Goal: Information Seeking & Learning: Learn about a topic

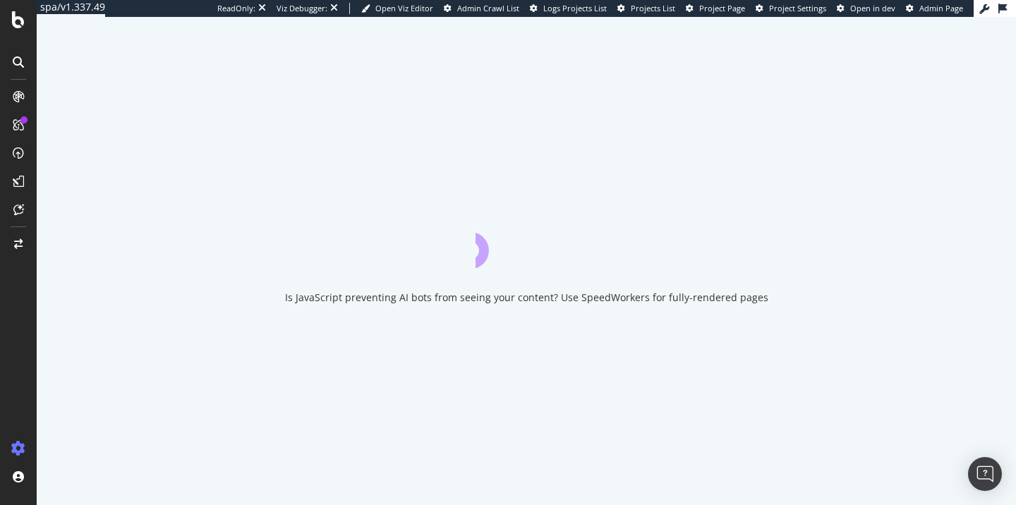
click at [503, 10] on span "Admin Crawl List" at bounding box center [488, 8] width 62 height 11
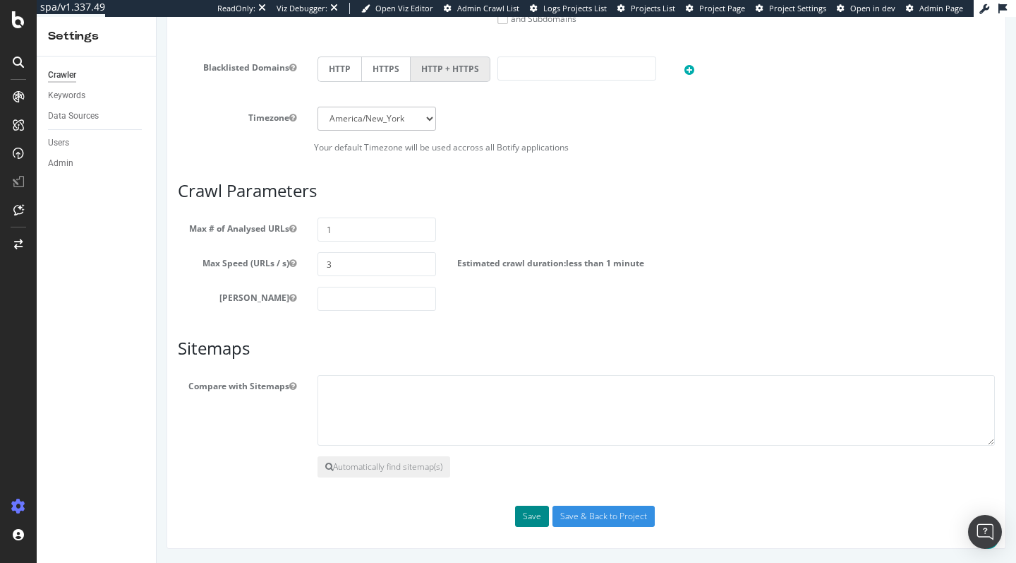
scroll to position [739, 0]
click at [534, 518] on button "Save" at bounding box center [532, 515] width 34 height 21
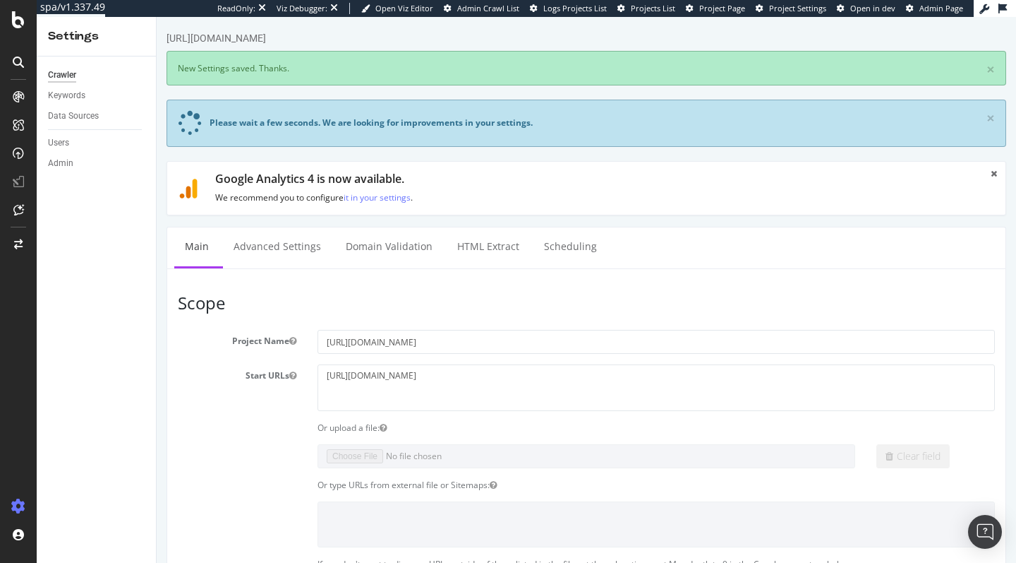
scroll to position [0, 0]
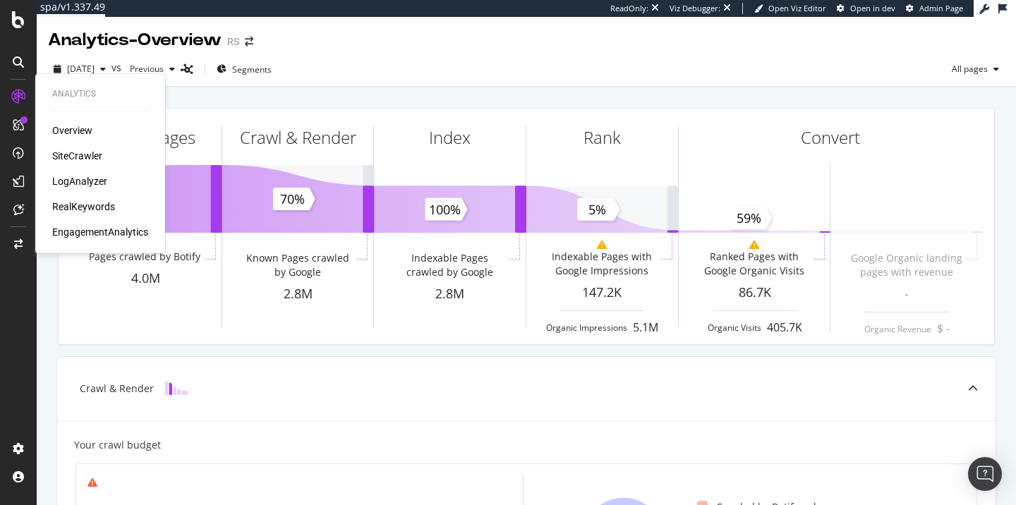
click at [90, 207] on div "RealKeywords" at bounding box center [83, 207] width 63 height 14
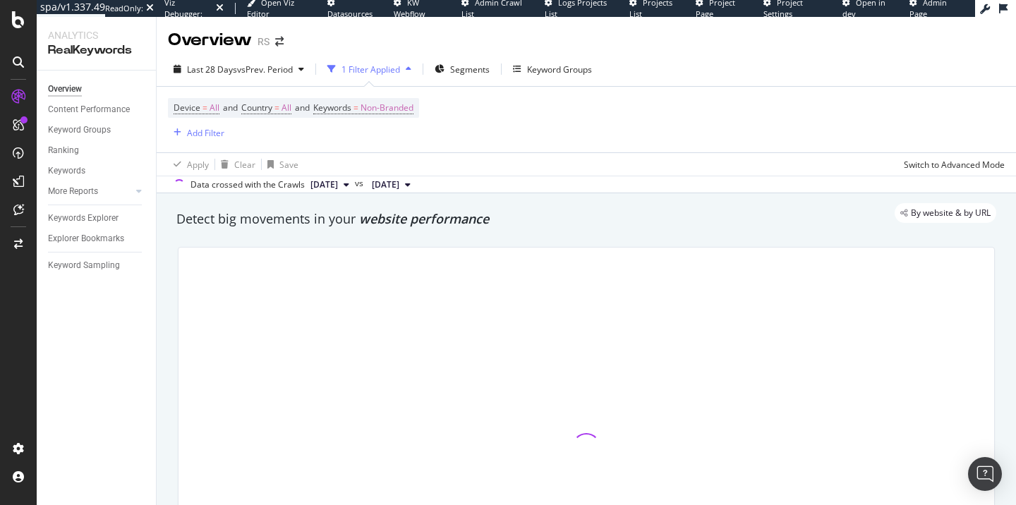
click at [340, 11] on span "Datasources" at bounding box center [350, 13] width 45 height 11
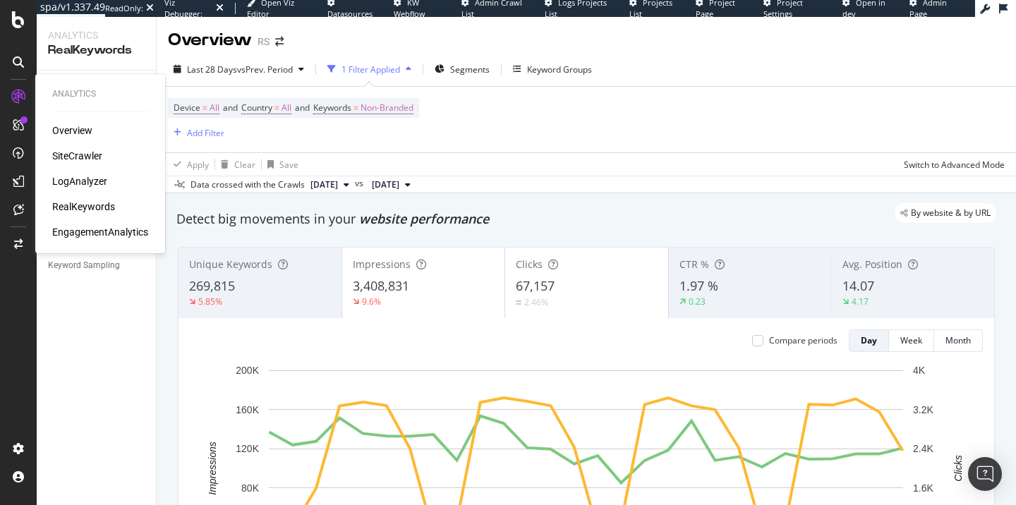
click at [73, 128] on div "Overview" at bounding box center [72, 131] width 40 height 14
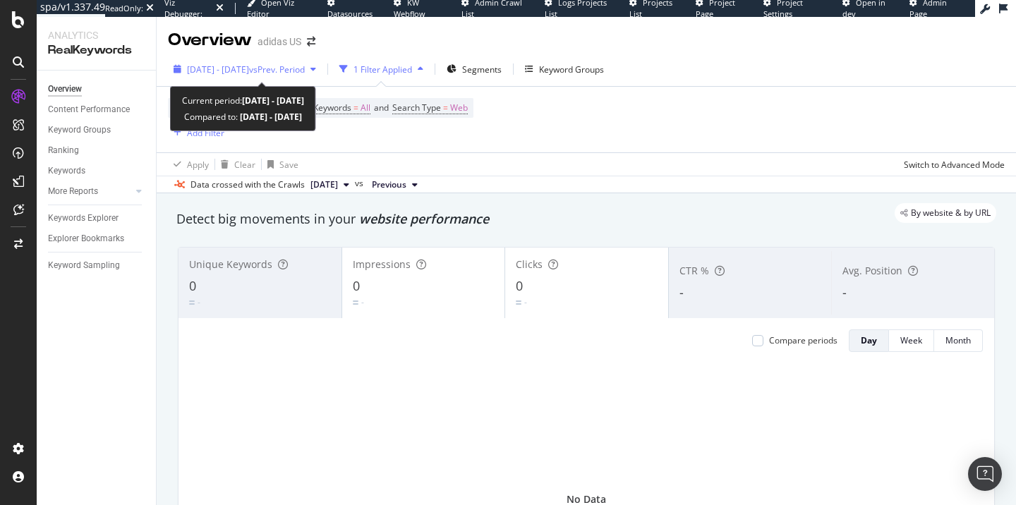
click at [249, 71] on span "2024 Jul. 16th - Jul. 16th" at bounding box center [218, 70] width 62 height 12
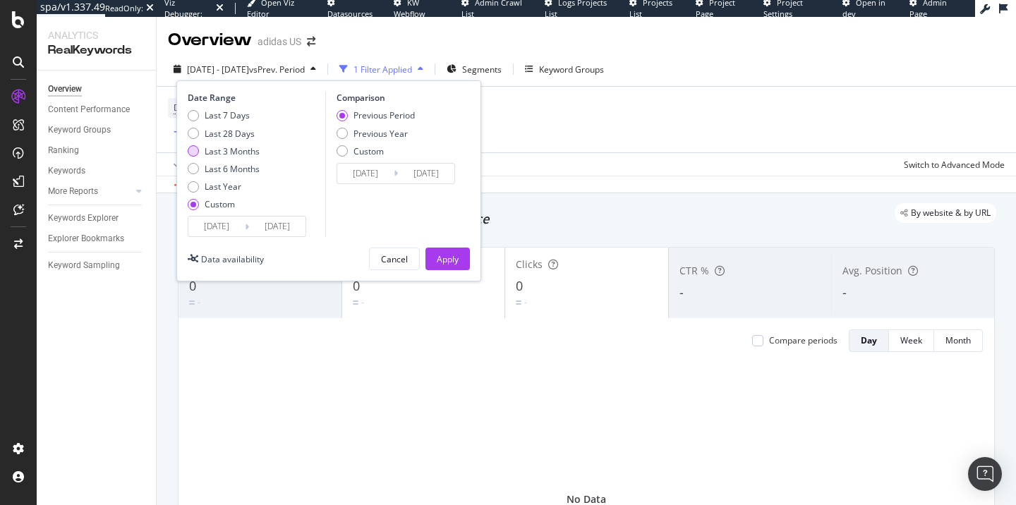
click at [246, 154] on div "Last 3 Months" at bounding box center [232, 151] width 55 height 12
type input "2025/03/27"
type input "2025/06/26"
type input "2025/06/27"
type input "2025/09/26"
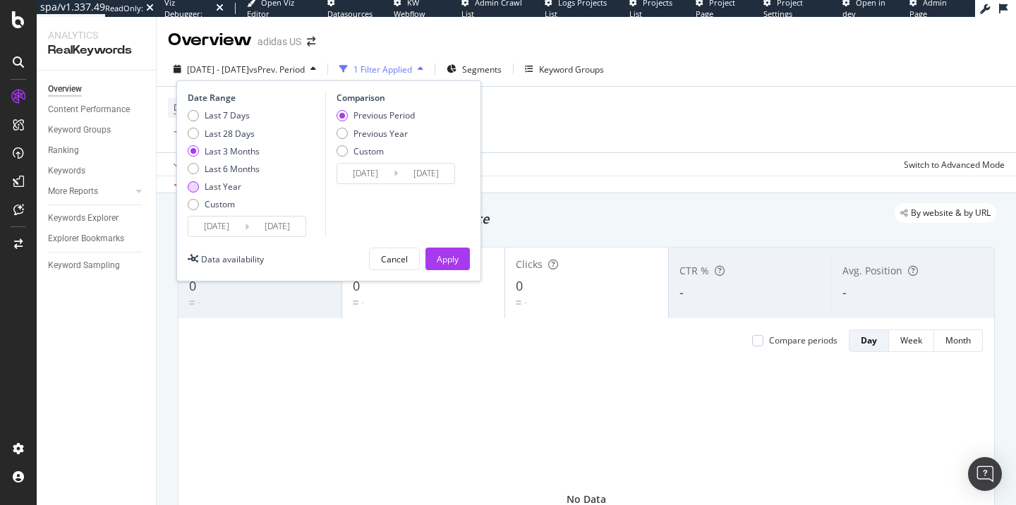
click at [230, 181] on div "Last Year" at bounding box center [223, 187] width 37 height 12
type input "2023/09/28"
type input "2024/09/26"
type input "2024/09/27"
click at [455, 255] on div "Apply" at bounding box center [448, 259] width 22 height 12
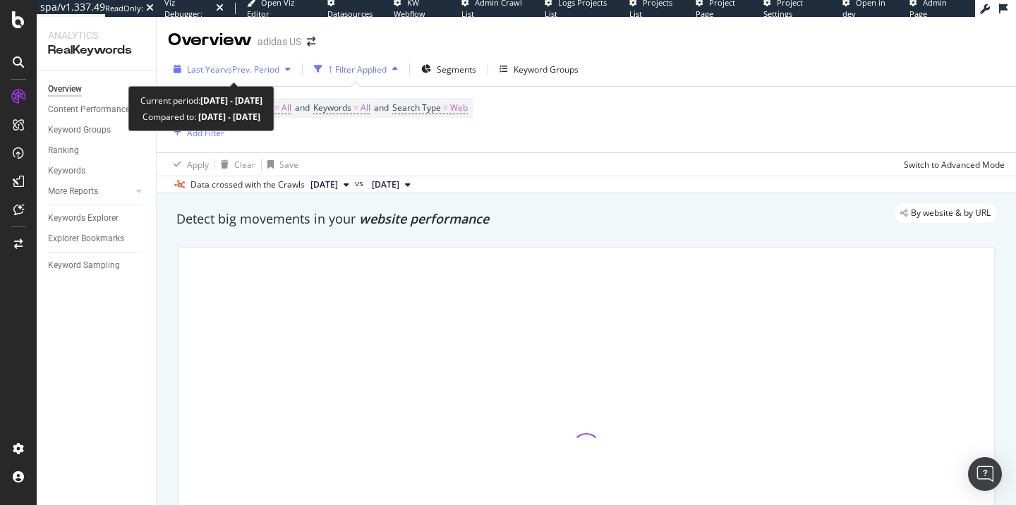
click at [264, 71] on span "vs Prev. Period" at bounding box center [252, 70] width 56 height 12
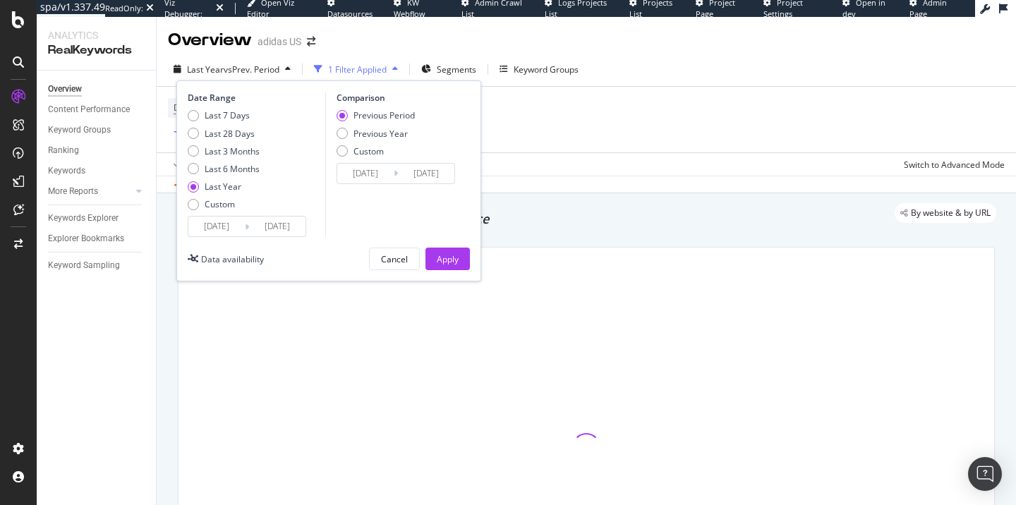
click at [265, 222] on input "2025/09/26" at bounding box center [277, 227] width 56 height 20
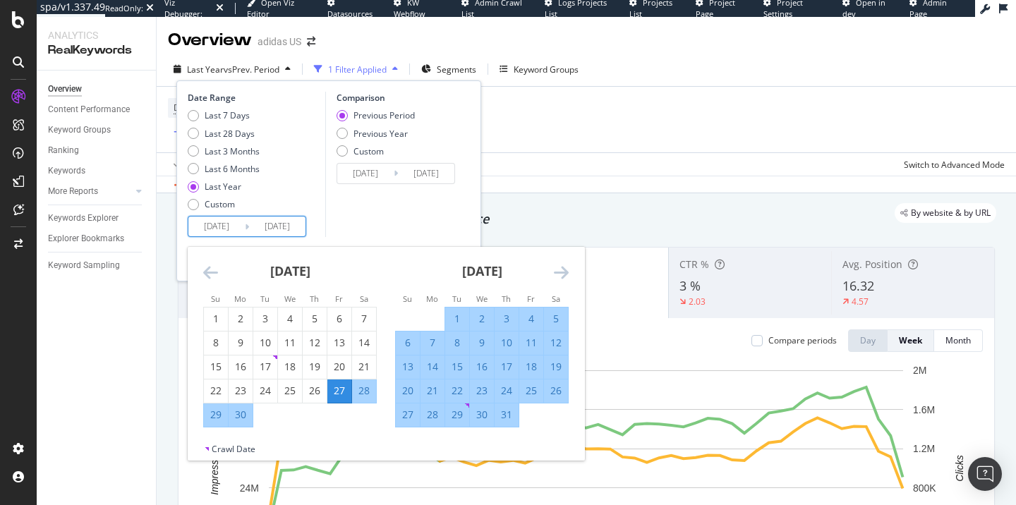
click at [218, 279] on div "September 2024" at bounding box center [290, 277] width 174 height 60
click at [210, 269] on icon "Move backward to switch to the previous month." at bounding box center [210, 272] width 15 height 17
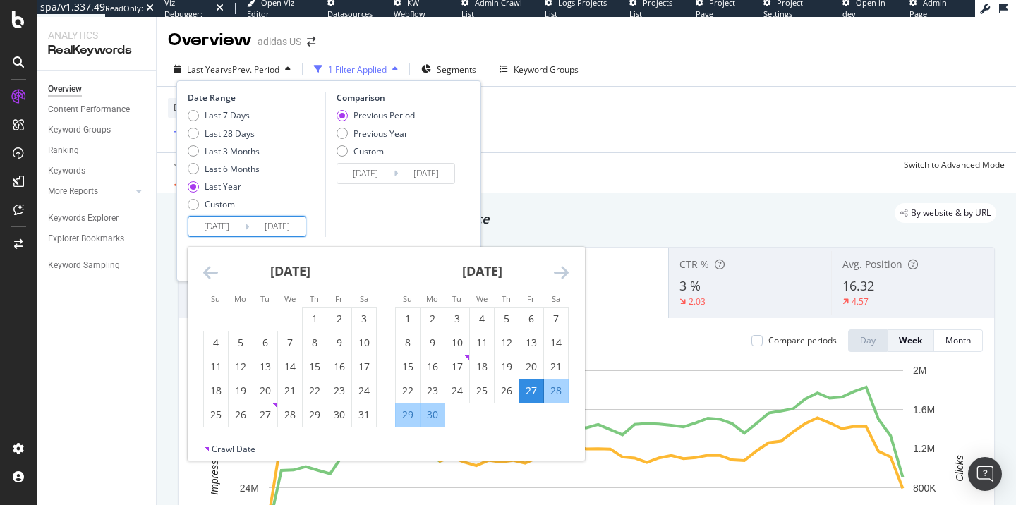
click at [210, 269] on icon "Move backward to switch to the previous month." at bounding box center [210, 272] width 15 height 17
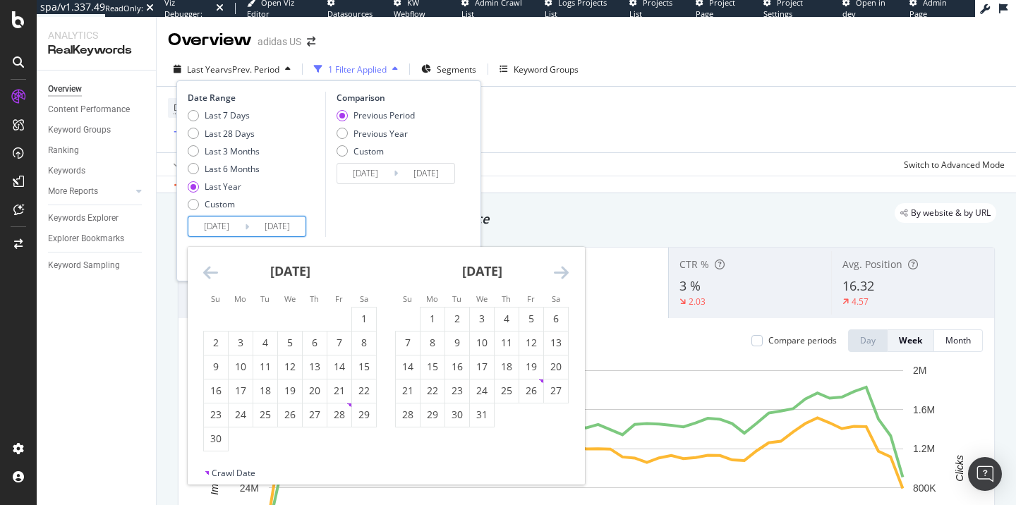
click at [210, 269] on icon "Move backward to switch to the previous month." at bounding box center [210, 272] width 15 height 17
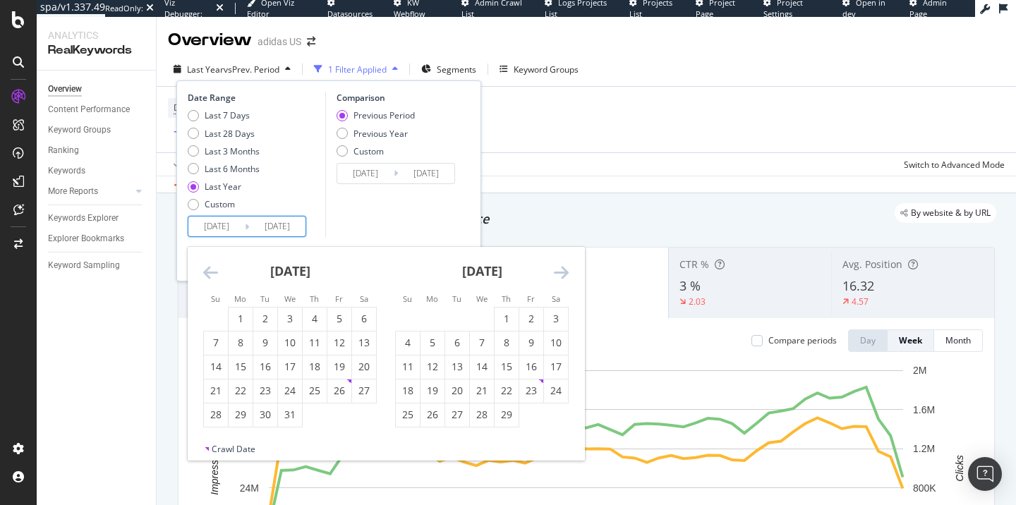
click at [210, 269] on icon "Move backward to switch to the previous month." at bounding box center [210, 272] width 15 height 17
click at [560, 277] on icon "Move forward to switch to the next month." at bounding box center [561, 272] width 15 height 17
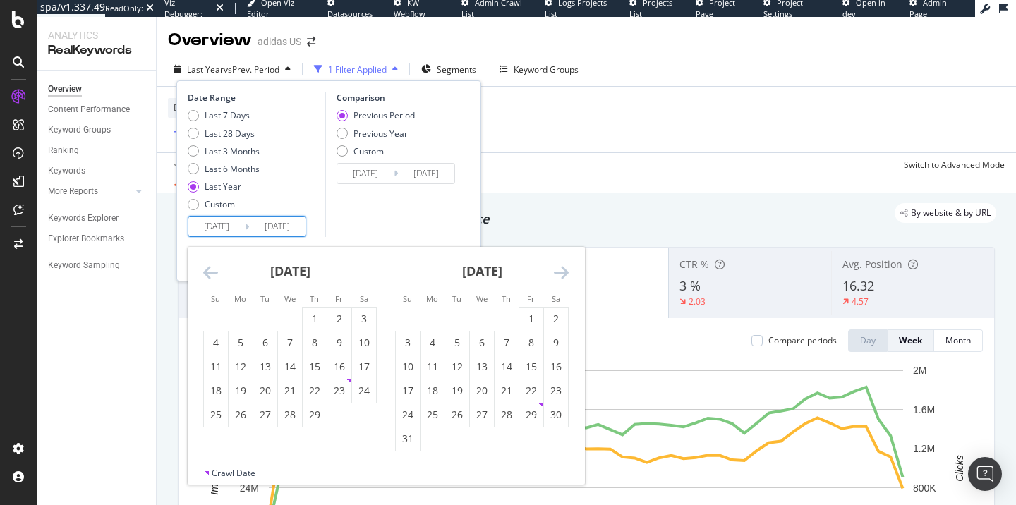
click at [560, 271] on icon "Move forward to switch to the next month." at bounding box center [561, 272] width 15 height 17
click at [482, 312] on div "1" at bounding box center [482, 319] width 24 height 14
type input "2022/12/04"
type input "2024/04/30"
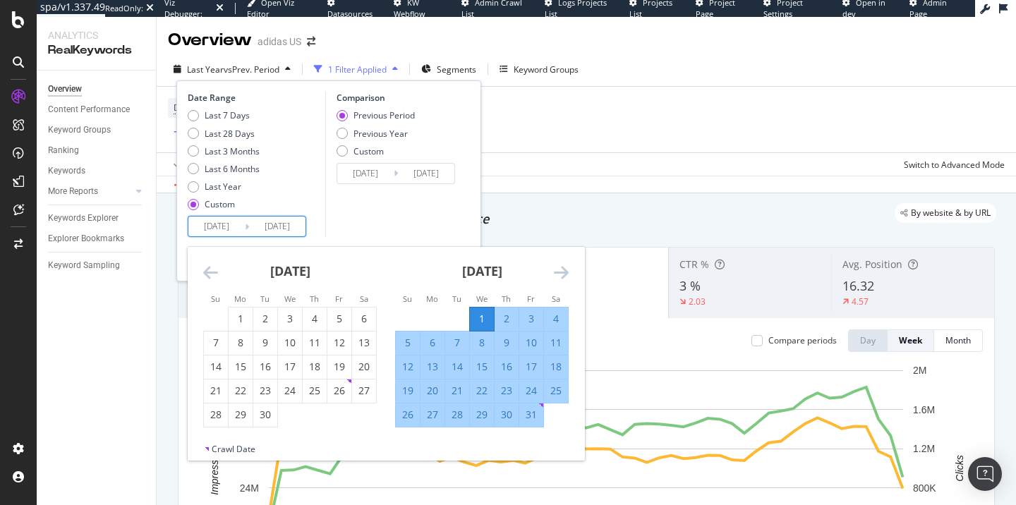
type input "2024/05/01"
click at [565, 270] on icon "Move forward to switch to the next month." at bounding box center [561, 272] width 15 height 17
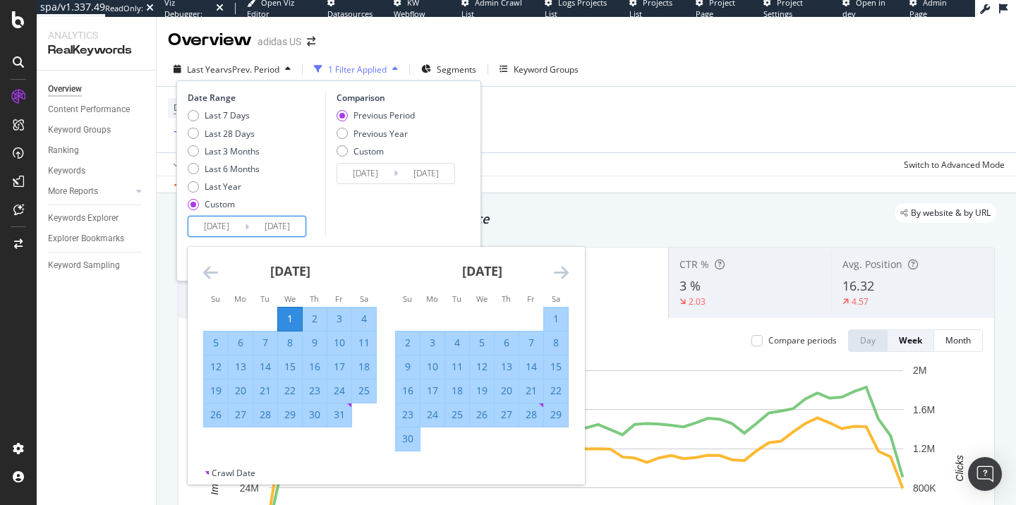
click at [567, 267] on icon "Move forward to switch to the next month." at bounding box center [561, 272] width 15 height 17
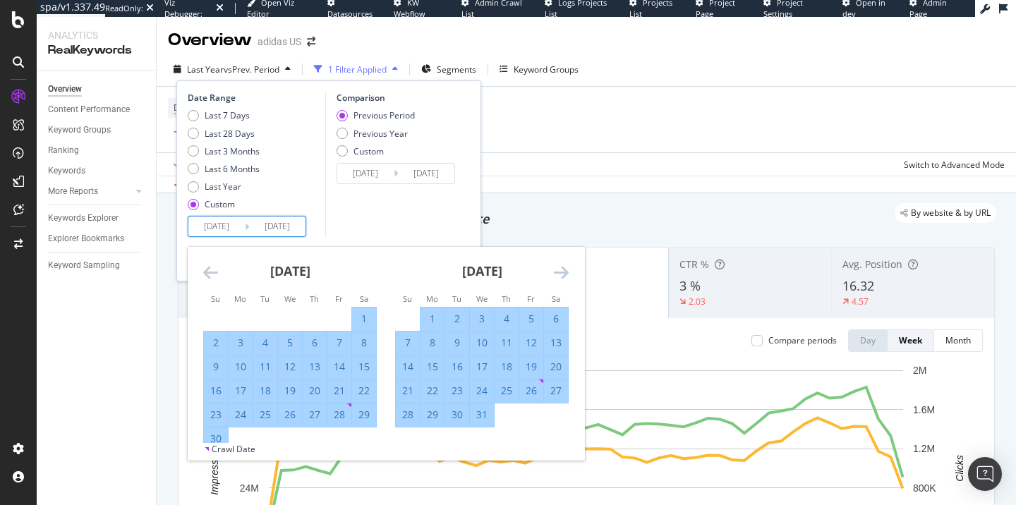
click at [480, 415] on div "31" at bounding box center [482, 415] width 24 height 14
type input "2024/01/30"
type input "2024/07/31"
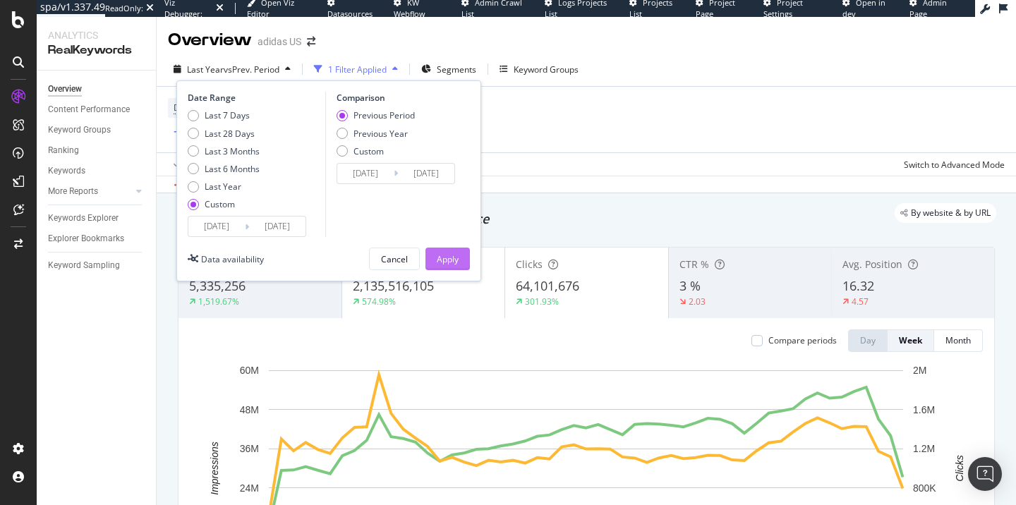
click at [455, 262] on div "Apply" at bounding box center [448, 259] width 22 height 12
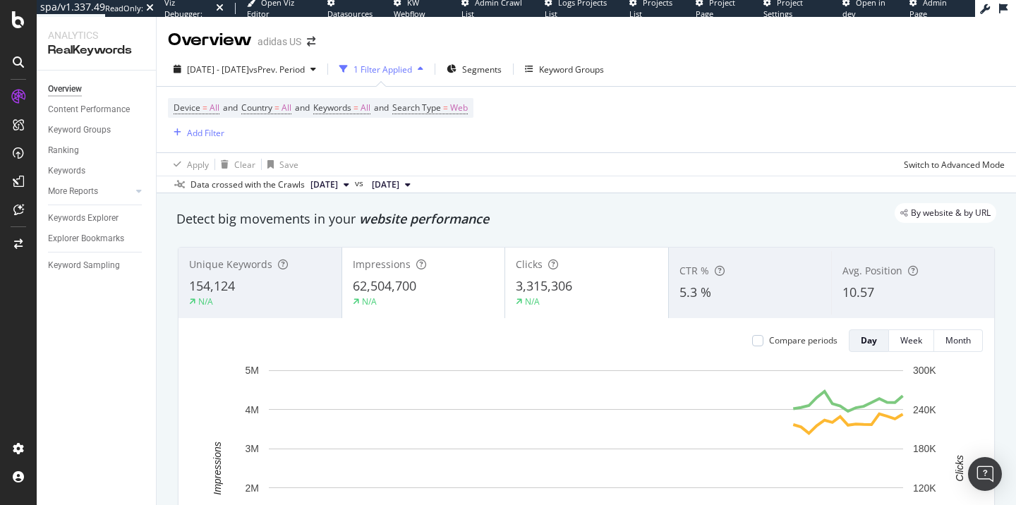
click at [336, 8] on span "Datasources" at bounding box center [350, 13] width 45 height 11
click at [177, 9] on div "Viz Debugger:" at bounding box center [188, 8] width 49 height 22
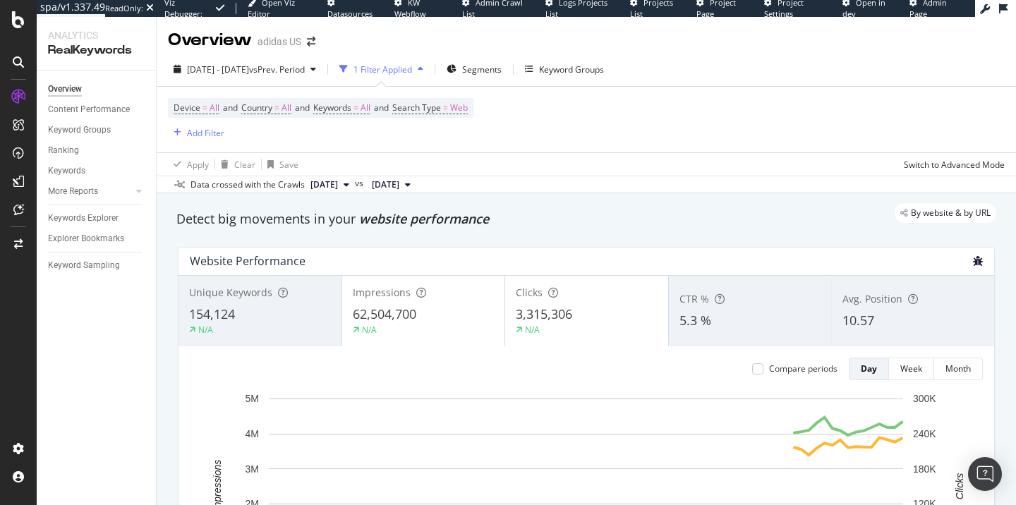
click at [982, 256] on icon "bug" at bounding box center [978, 261] width 10 height 10
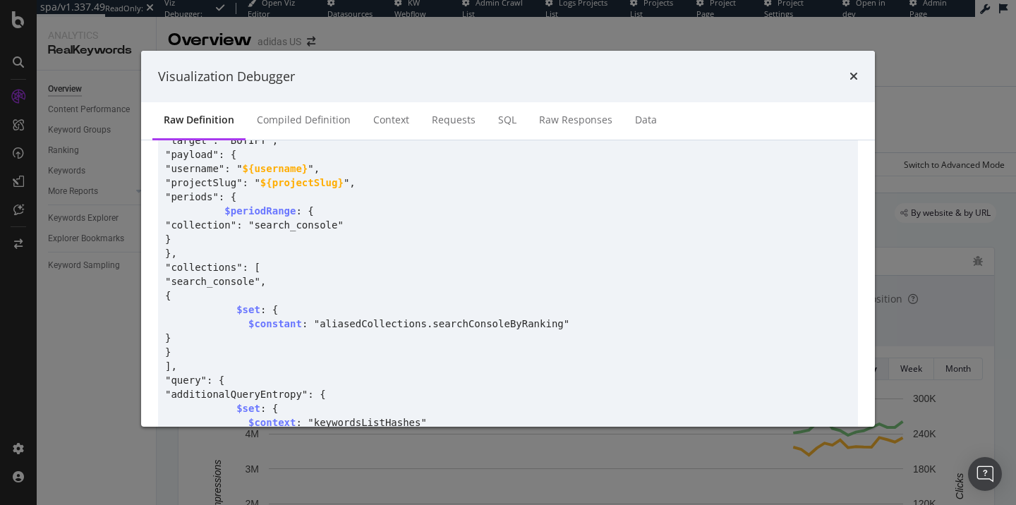
scroll to position [88, 0]
click at [457, 124] on div "Requests" at bounding box center [454, 120] width 44 height 14
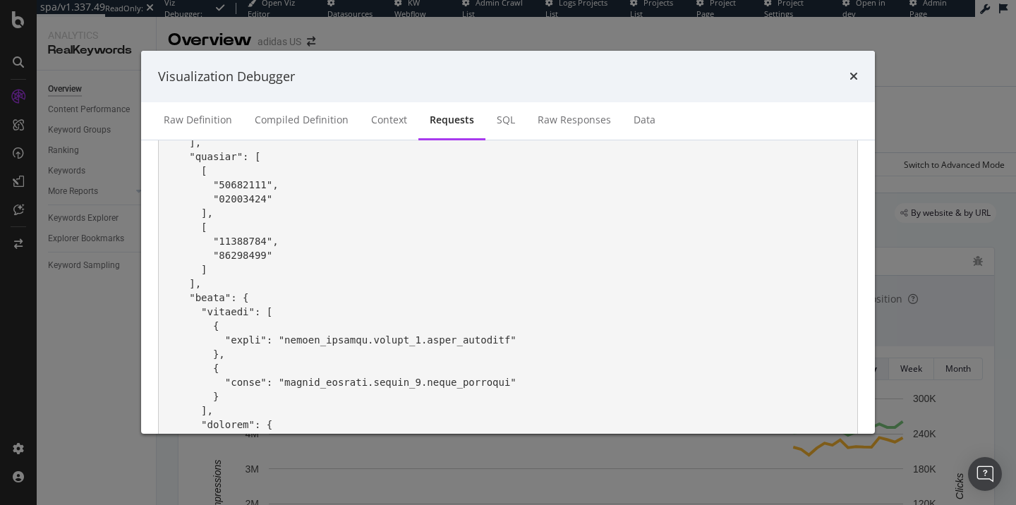
scroll to position [316, 0]
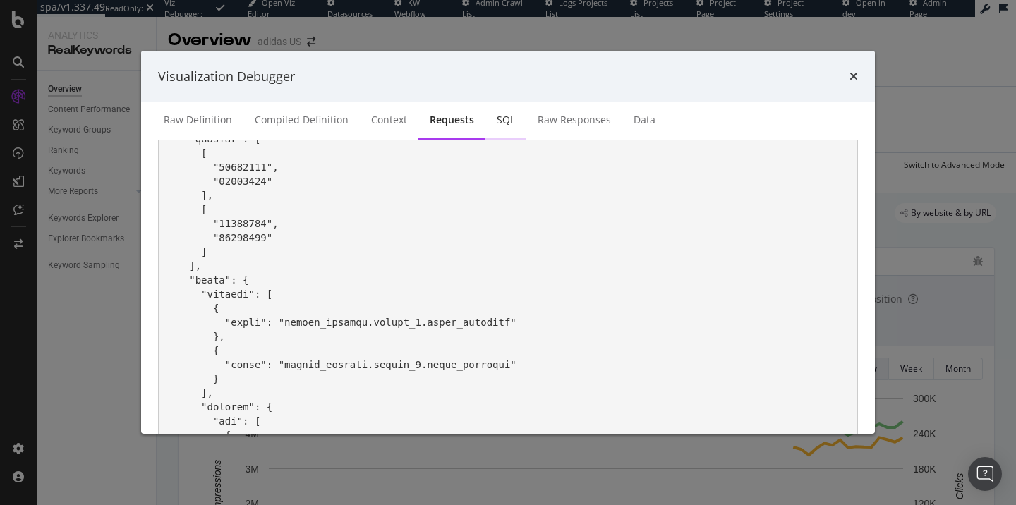
click at [504, 121] on div "SQL" at bounding box center [506, 120] width 18 height 14
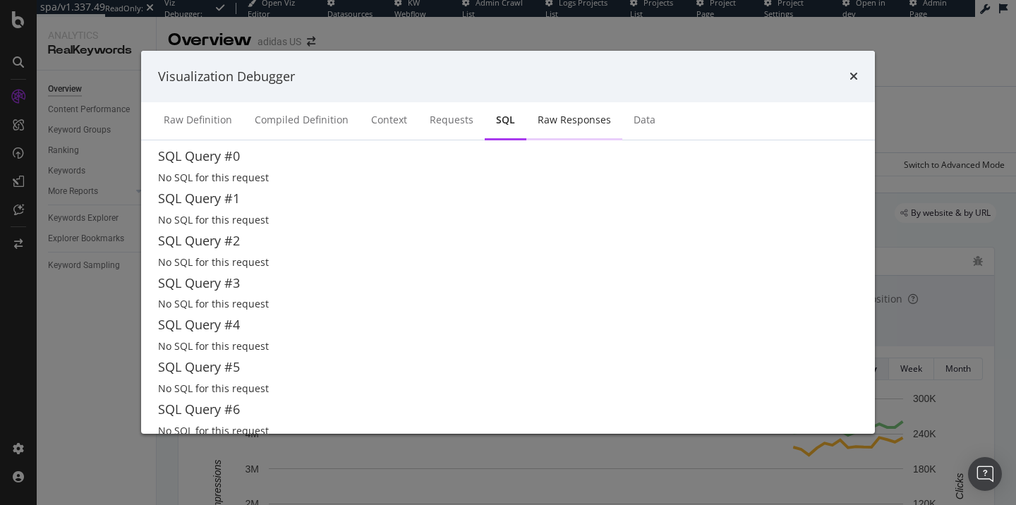
click at [557, 133] on div "Raw Responses" at bounding box center [575, 121] width 96 height 39
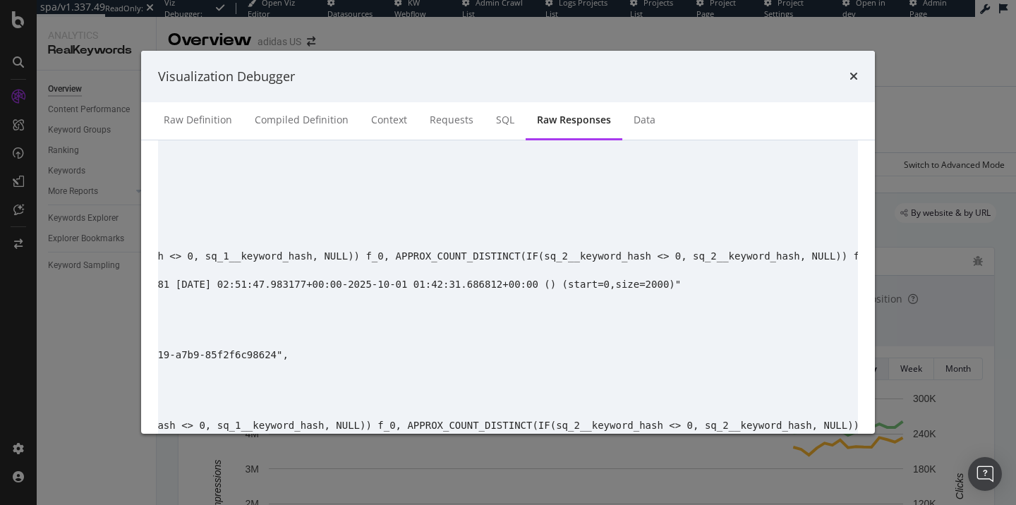
scroll to position [0, 99]
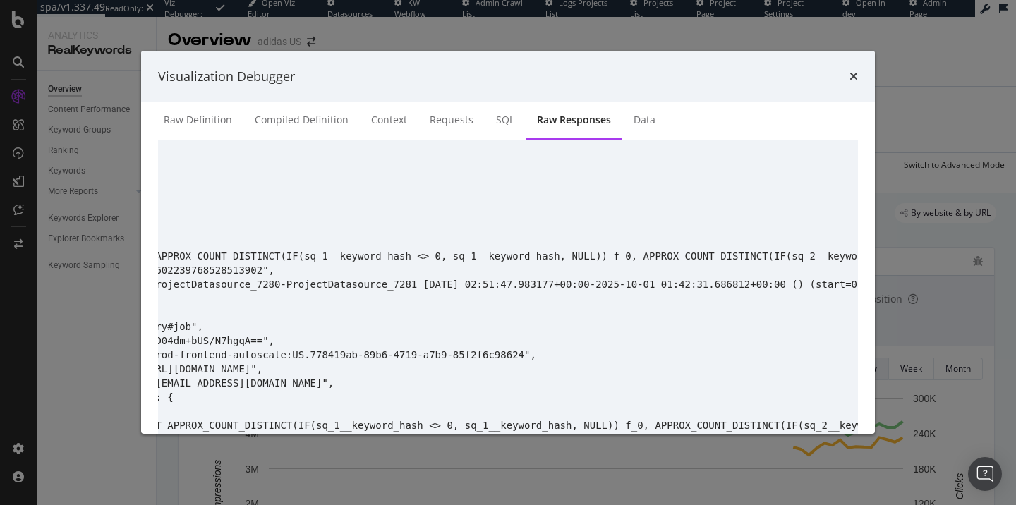
click at [848, 76] on div "Visualization Debugger" at bounding box center [508, 77] width 700 height 18
click at [857, 78] on icon "times" at bounding box center [854, 76] width 8 height 11
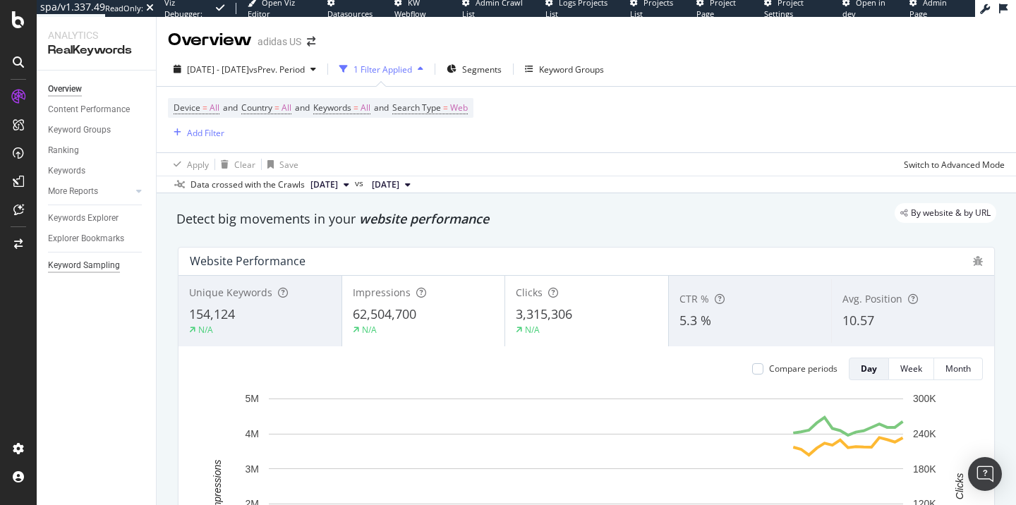
click at [102, 260] on div "Keyword Sampling" at bounding box center [84, 265] width 72 height 15
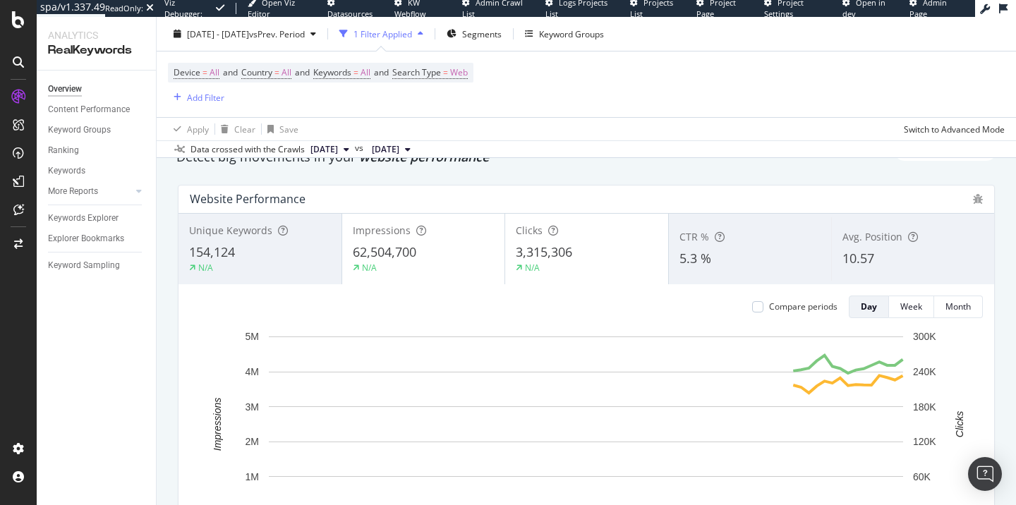
scroll to position [71, 0]
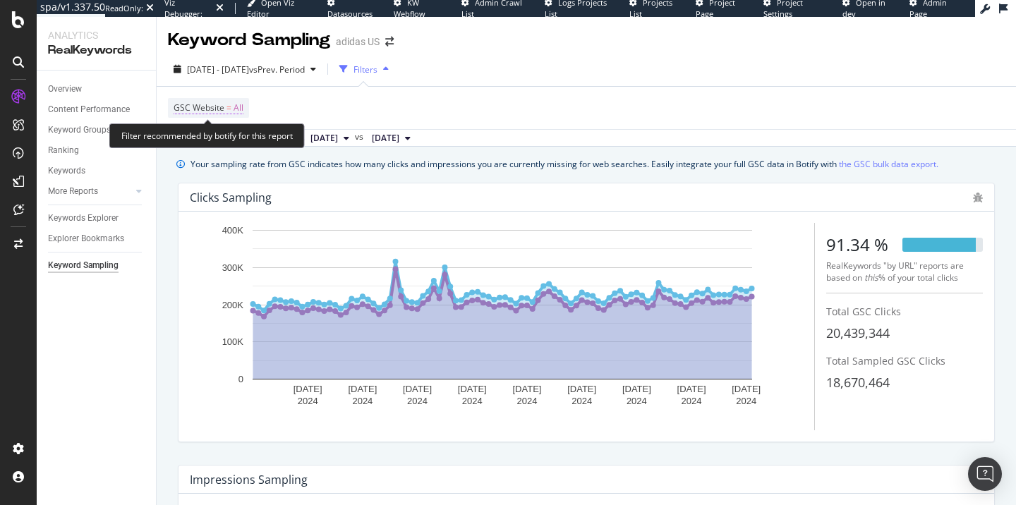
click at [241, 105] on span "All" at bounding box center [239, 108] width 10 height 20
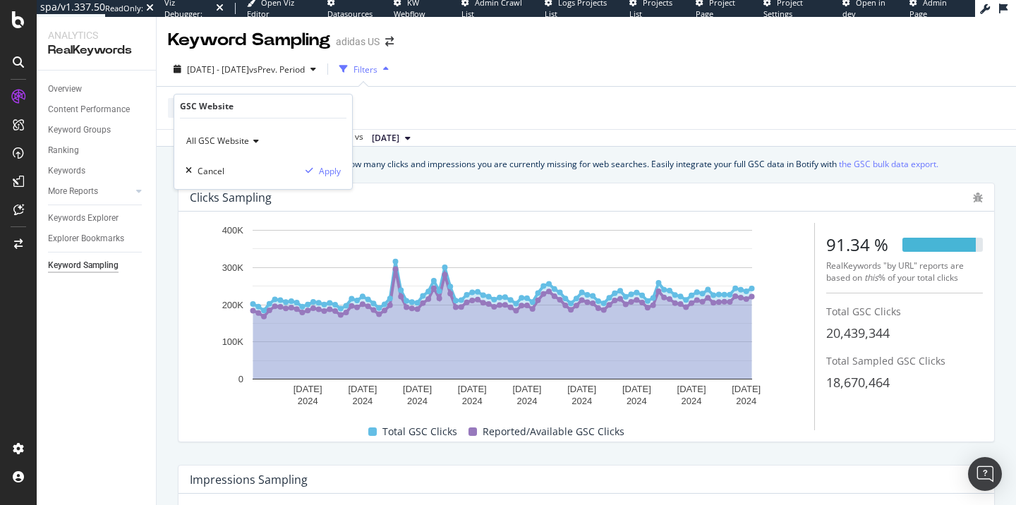
click at [227, 143] on span "All GSC Website" at bounding box center [217, 141] width 63 height 12
